Goal: Transaction & Acquisition: Purchase product/service

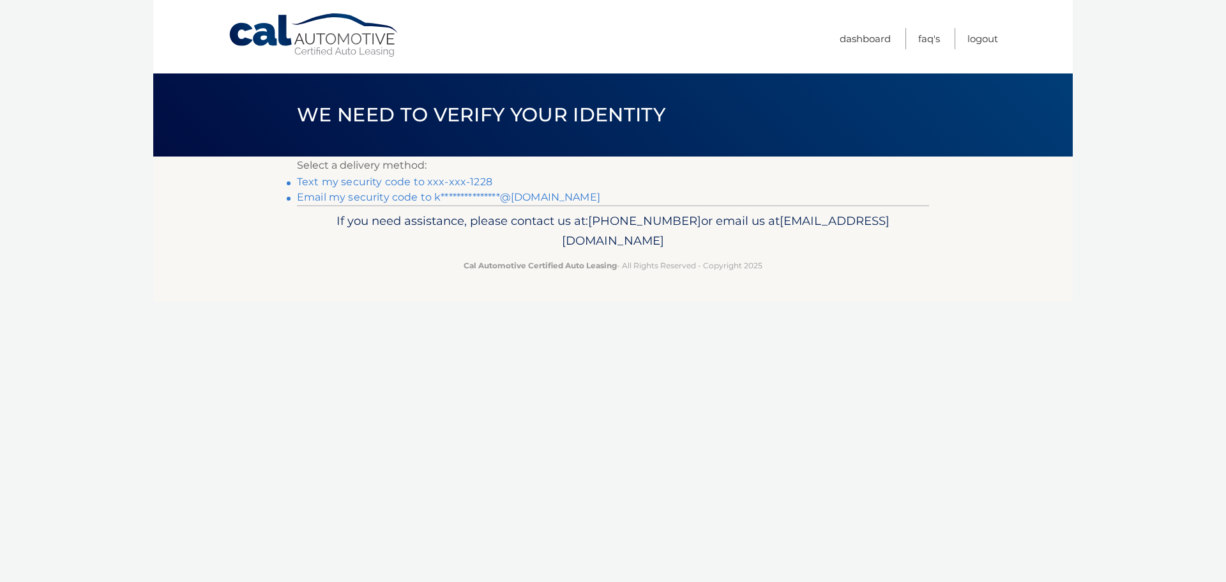
click at [464, 180] on link "Text my security code to xxx-xxx-1228" at bounding box center [394, 182] width 195 height 12
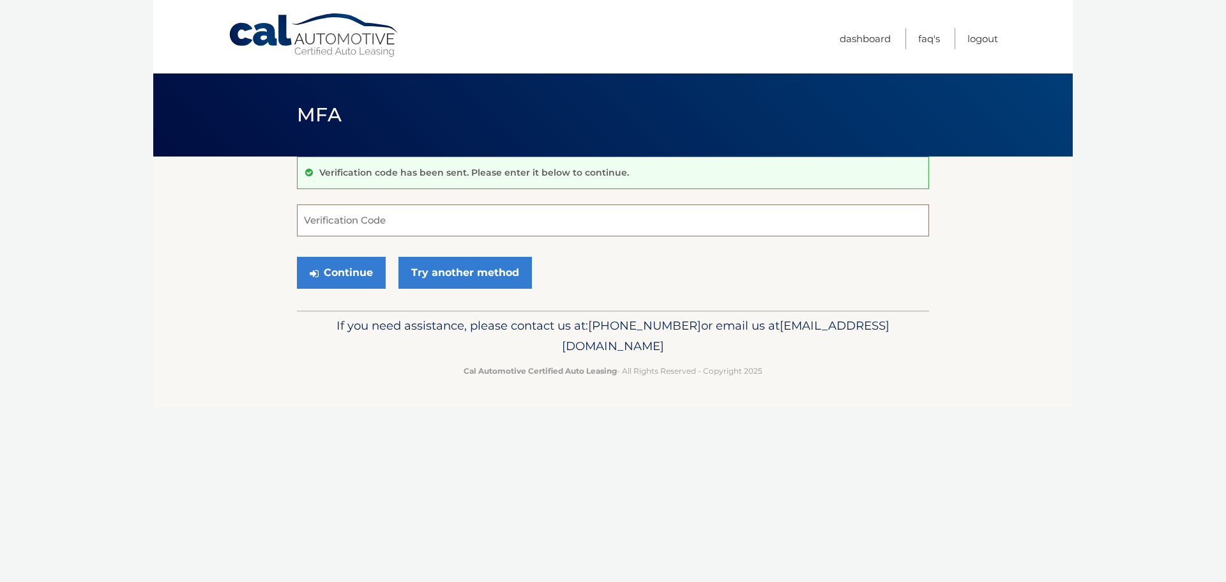
click at [381, 206] on input "Verification Code" at bounding box center [613, 220] width 632 height 32
type input "657398"
click at [352, 274] on button "Continue" at bounding box center [341, 273] width 89 height 32
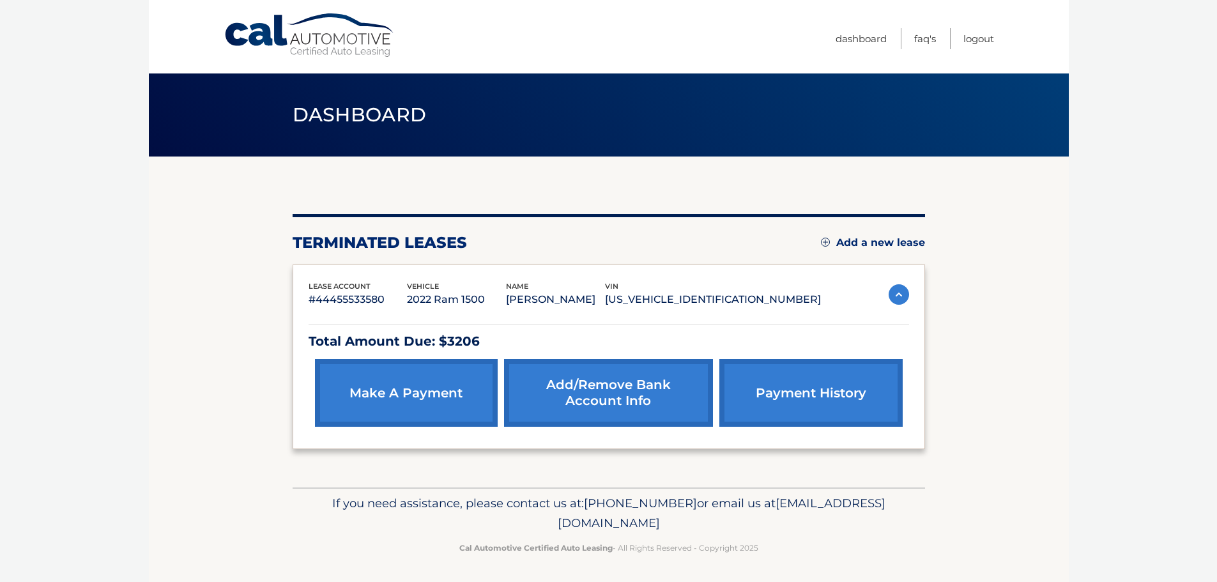
click at [903, 294] on img at bounding box center [898, 294] width 20 height 20
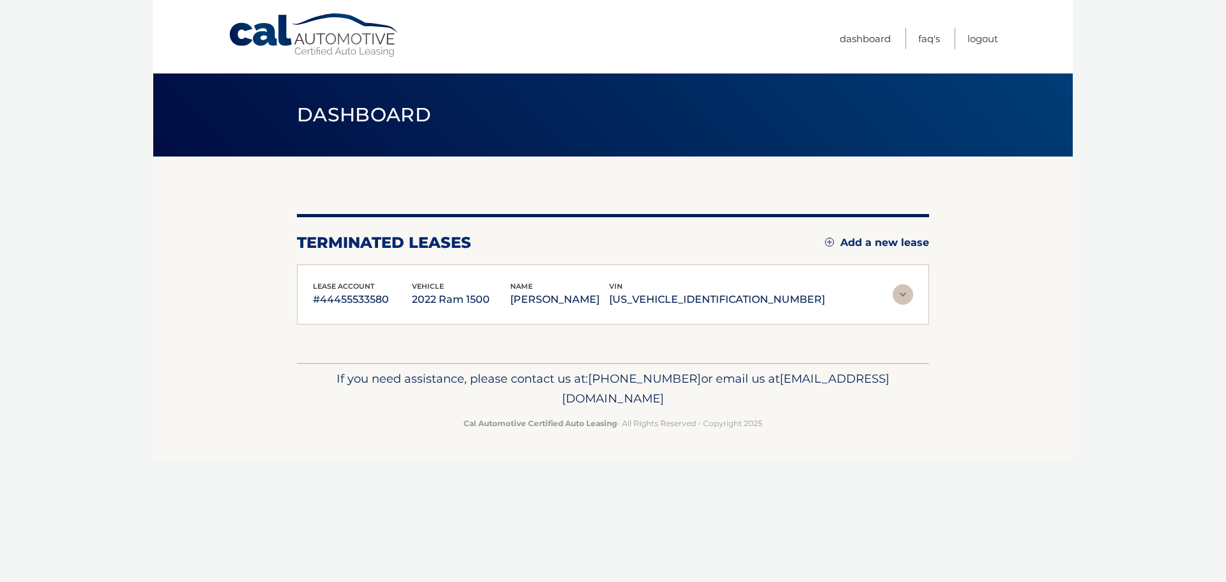
click at [903, 294] on img at bounding box center [903, 294] width 20 height 20
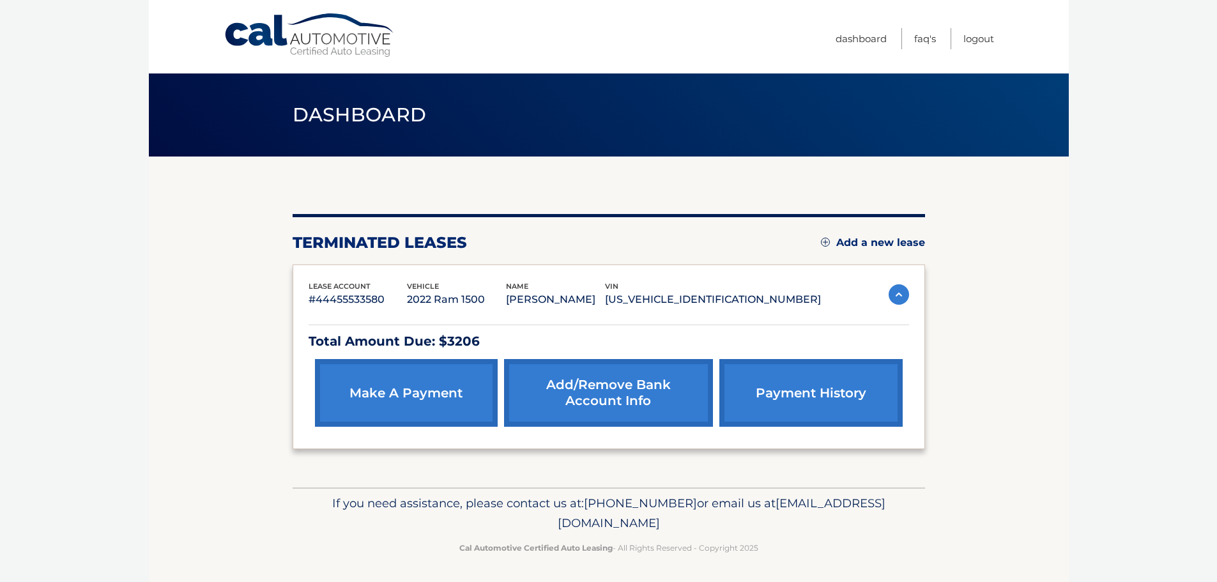
click at [417, 387] on link "make a payment" at bounding box center [406, 393] width 183 height 68
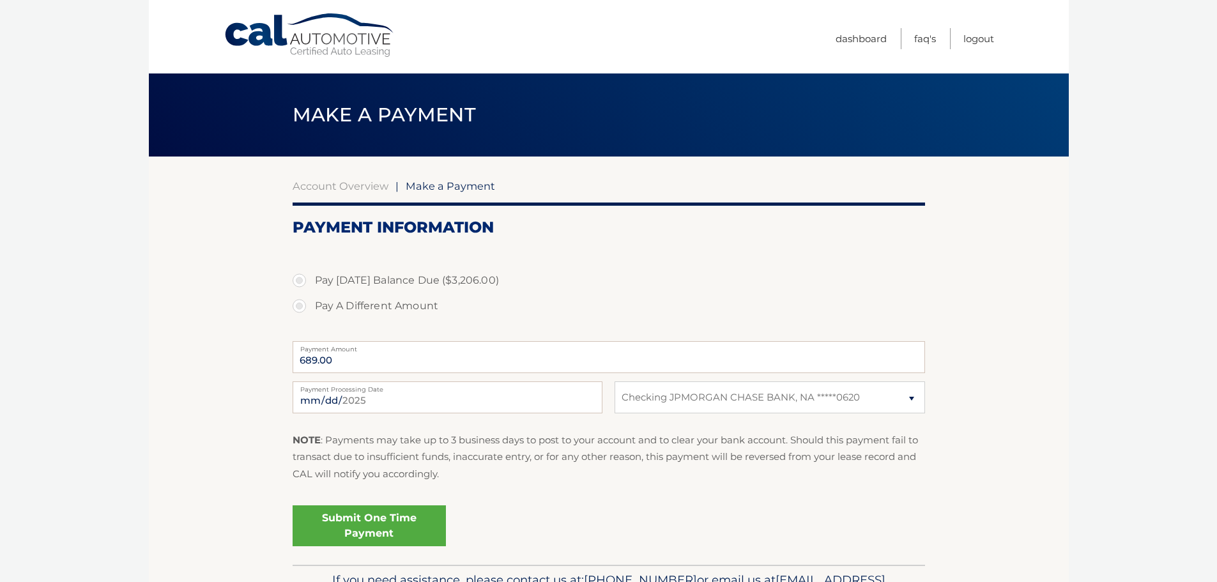
select select "OTNhYmFhYTItMTA1OS00MDNhLTk5ODItNDg4OGFiNjRlODAz"
click at [462, 283] on label "Pay [DATE] Balance Due ($3,206.00)" at bounding box center [609, 281] width 632 height 26
click at [310, 283] on input "Pay [DATE] Balance Due ($3,206.00)" at bounding box center [304, 278] width 13 height 20
radio input "true"
type input "3206.00"
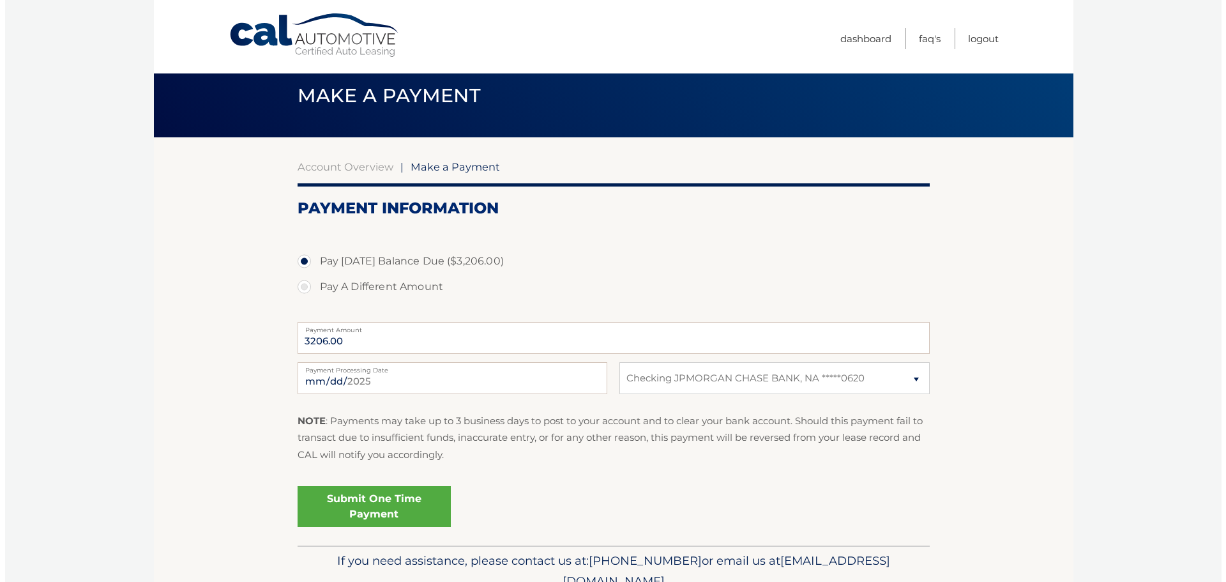
scroll to position [64, 0]
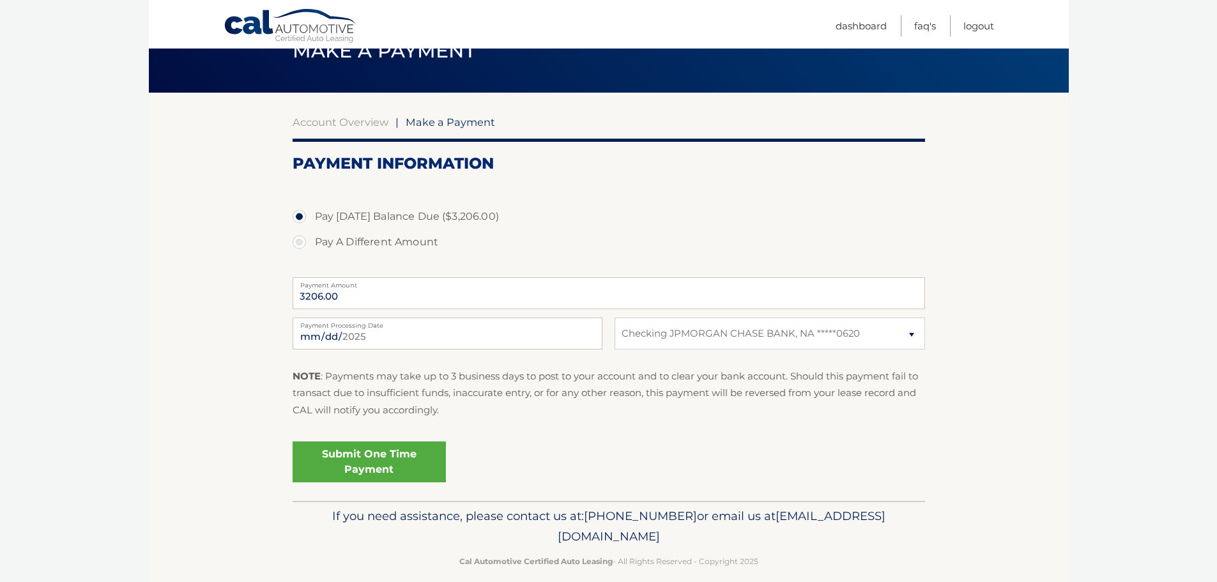
click at [426, 457] on link "Submit One Time Payment" at bounding box center [369, 461] width 153 height 41
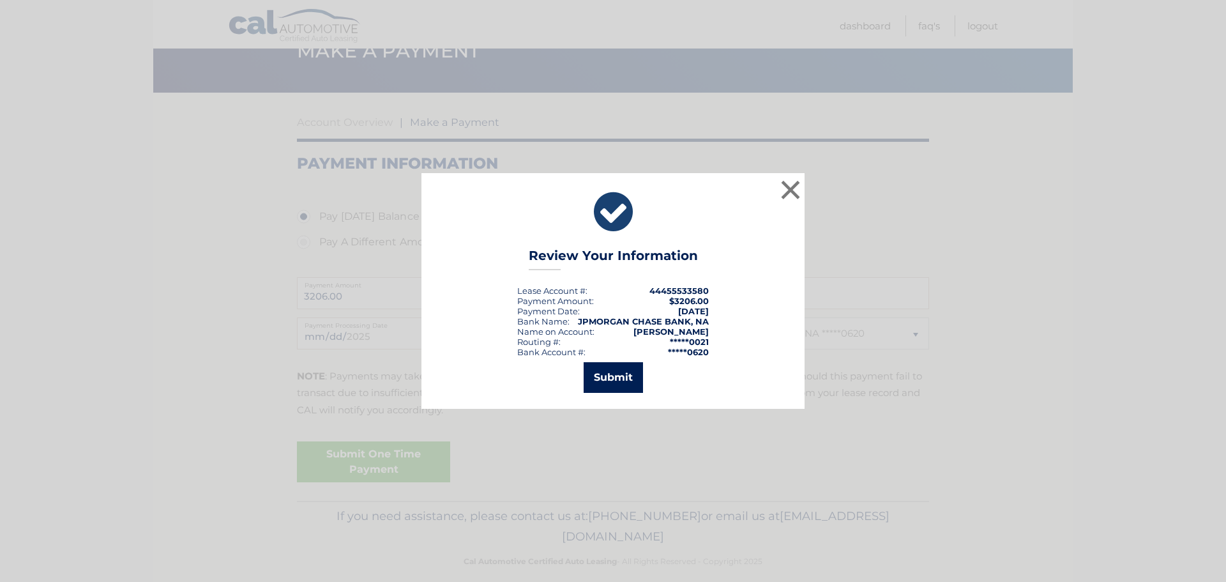
click at [627, 379] on button "Submit" at bounding box center [613, 377] width 59 height 31
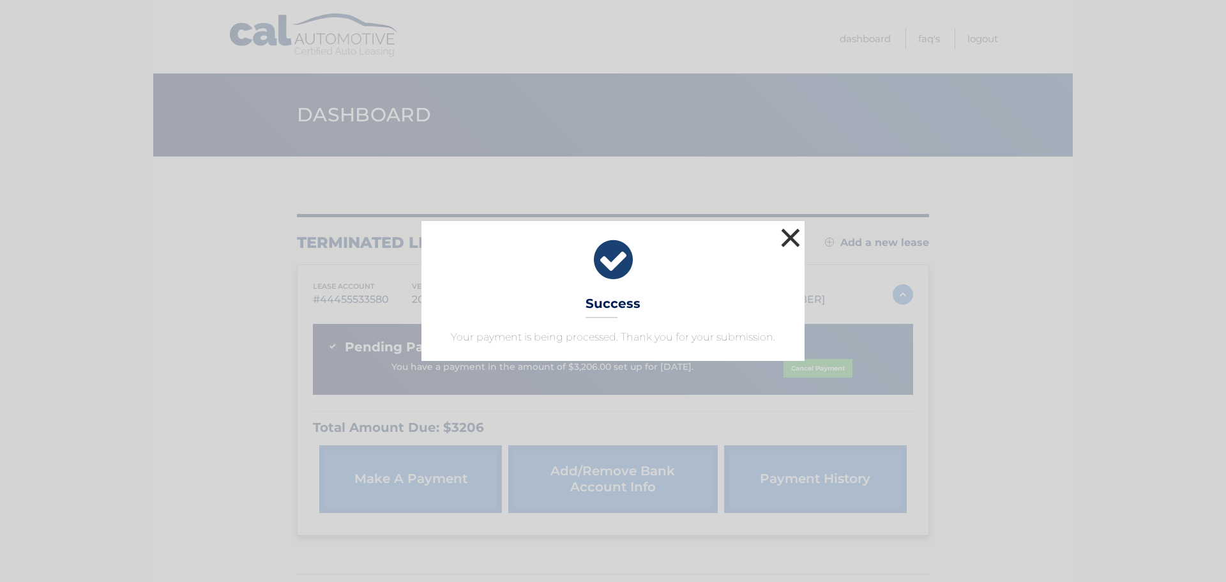
click at [791, 233] on button "×" at bounding box center [791, 238] width 26 height 26
